Goal: Find specific page/section: Find specific page/section

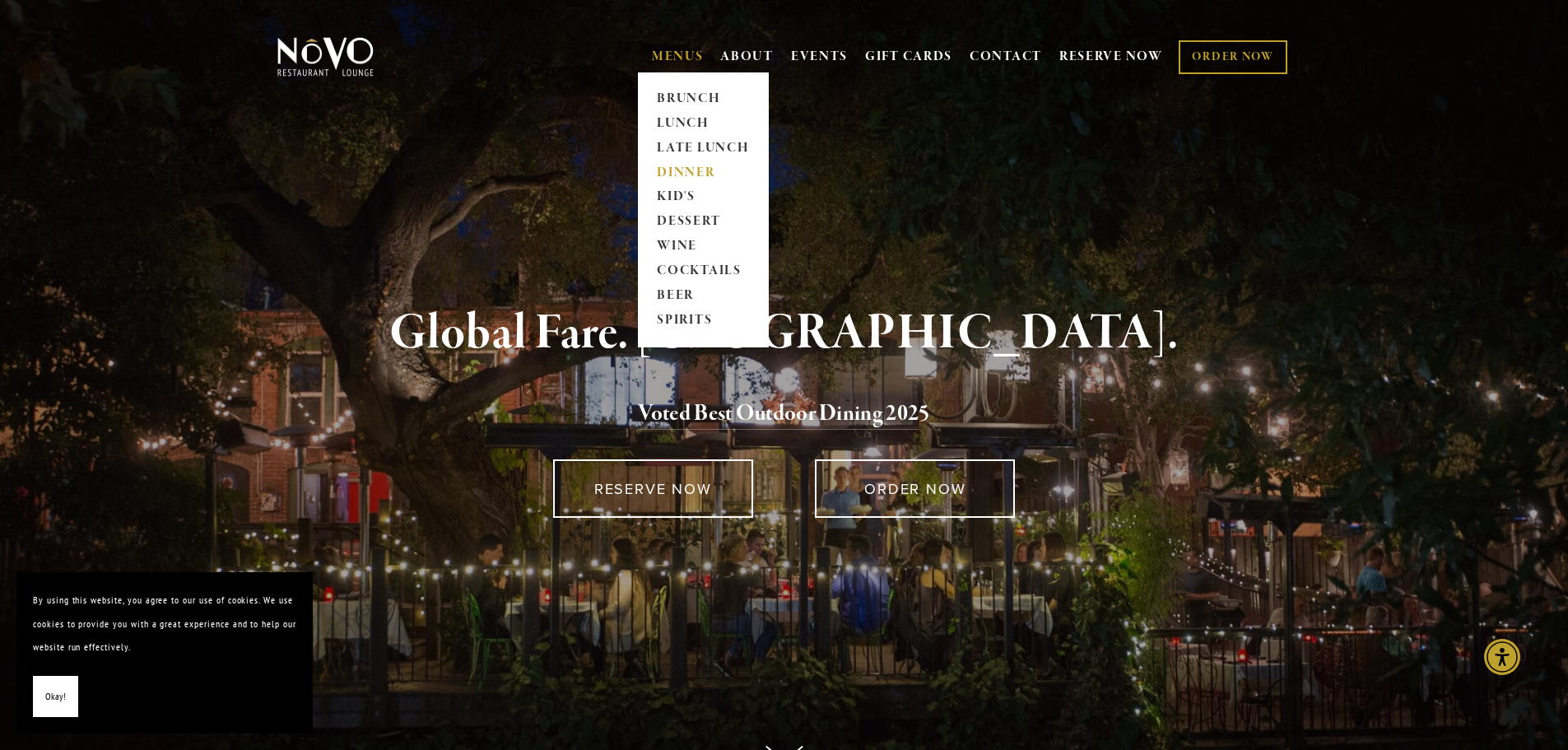
click at [675, 172] on link "DINNER" at bounding box center [703, 173] width 103 height 25
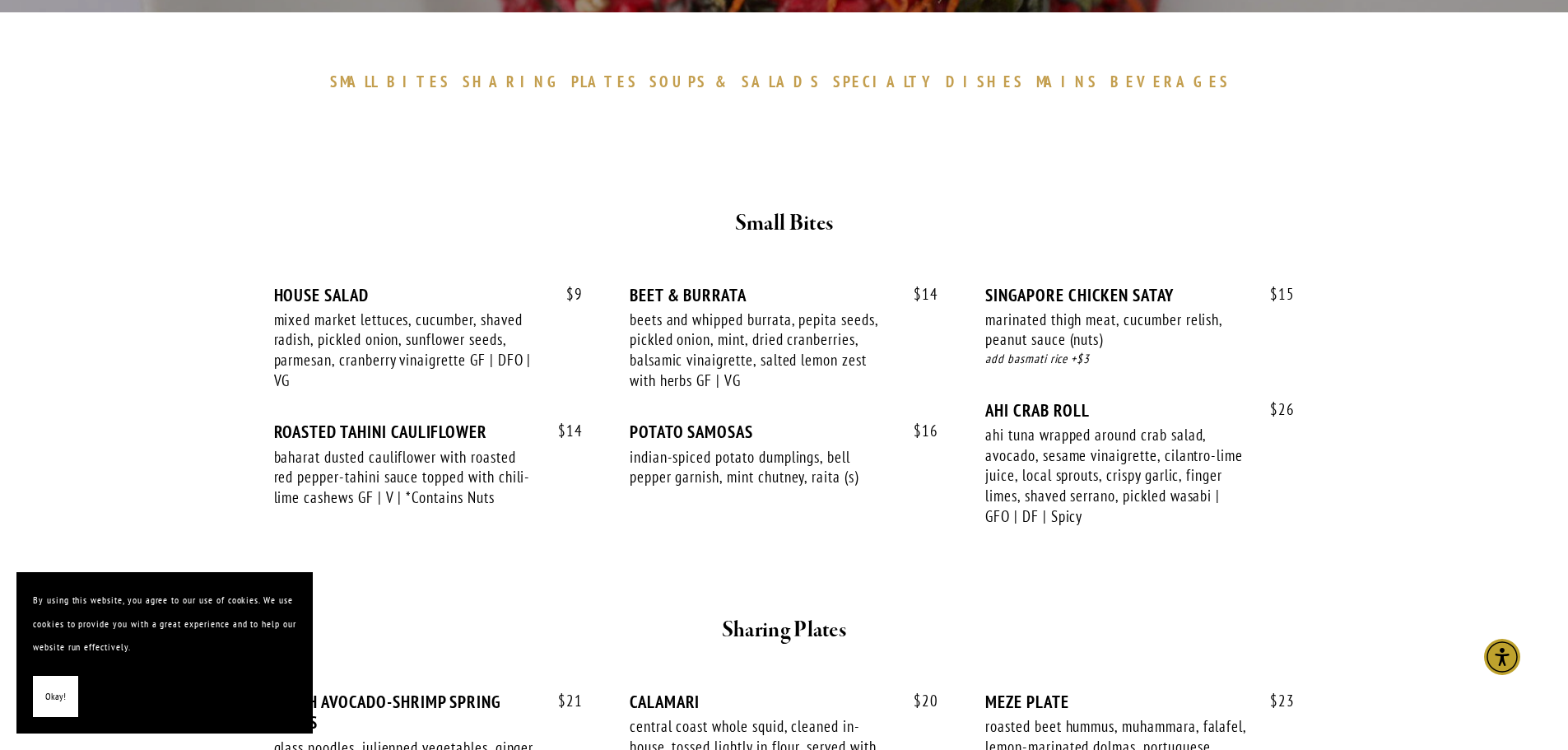
click at [638, 82] on span "PLATES" at bounding box center [604, 82] width 67 height 20
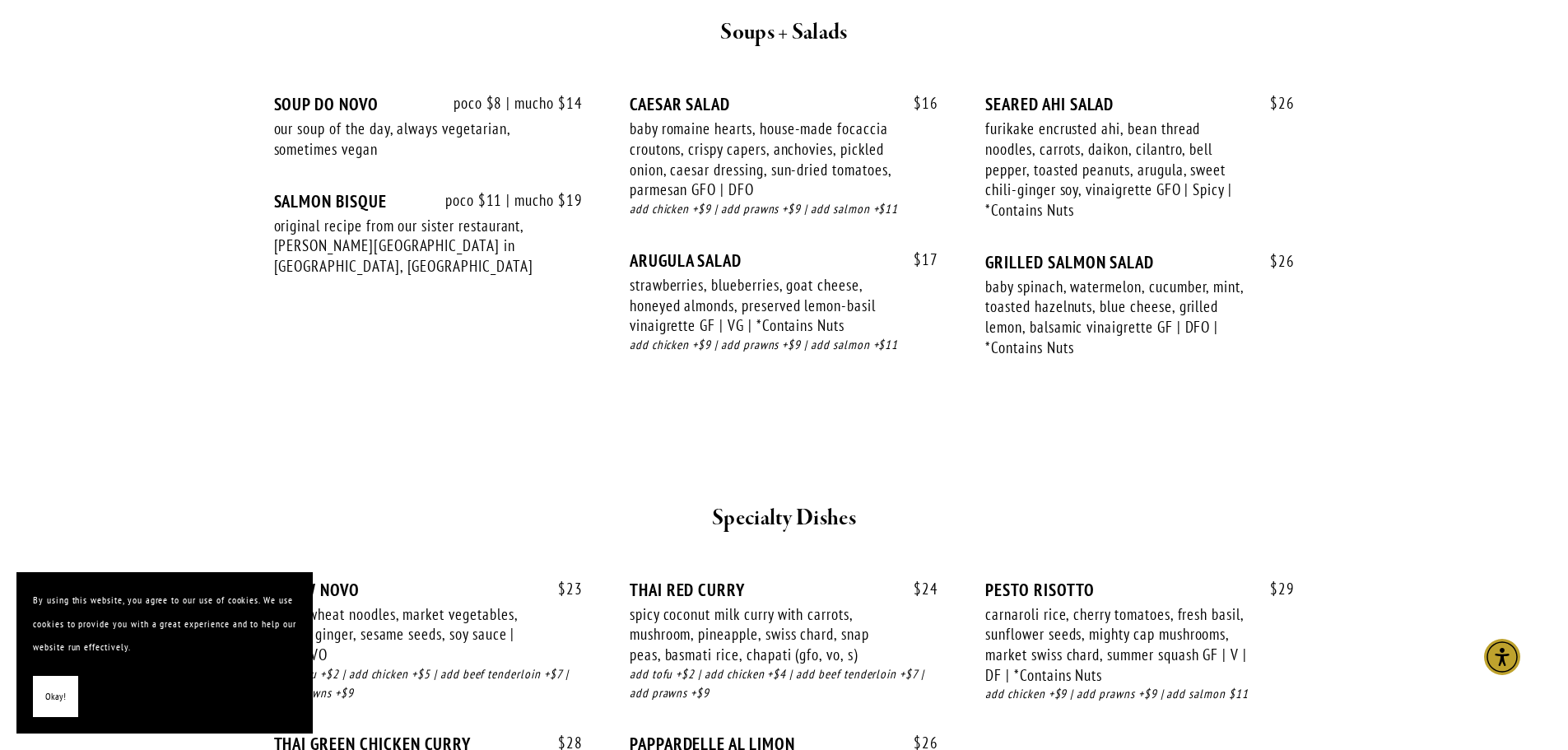
scroll to position [1822, 0]
